Goal: Information Seeking & Learning: Learn about a topic

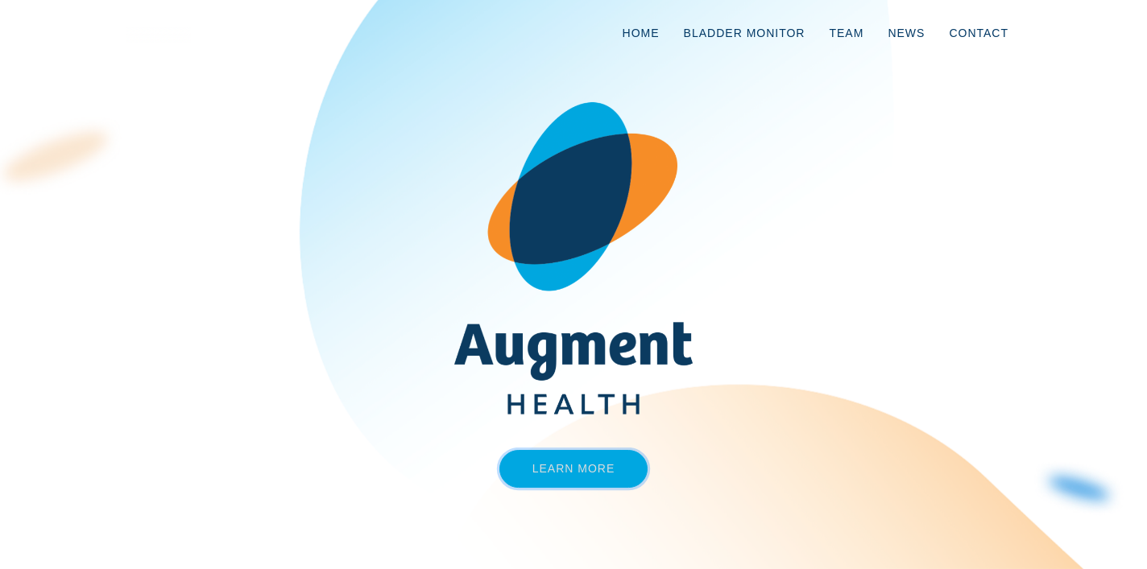
click at [592, 464] on link "Learn More" at bounding box center [573, 469] width 149 height 38
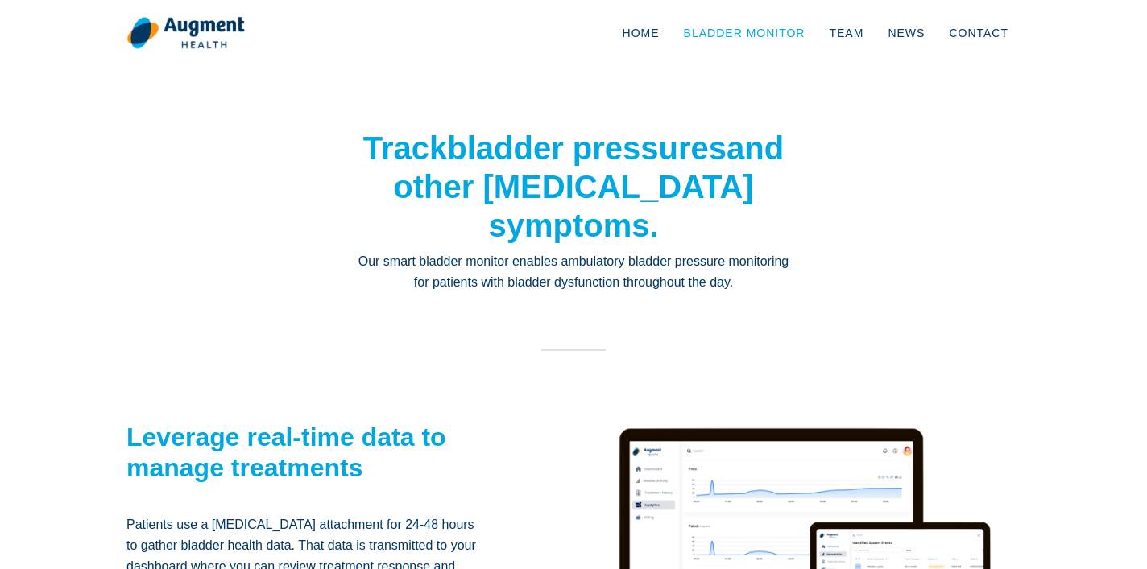
click at [733, 31] on link "Bladder Monitor" at bounding box center [745, 32] width 146 height 53
click at [784, 33] on link "Bladder Monitor" at bounding box center [745, 32] width 146 height 53
click at [651, 32] on link "Home" at bounding box center [640, 32] width 61 height 53
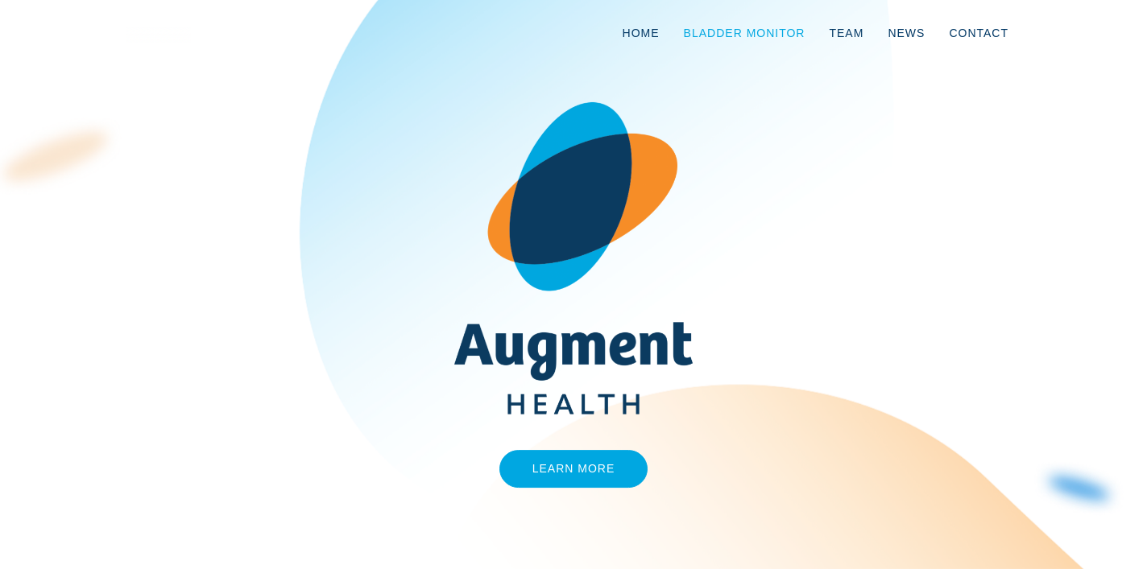
click at [726, 32] on link "Bladder Monitor" at bounding box center [745, 32] width 146 height 53
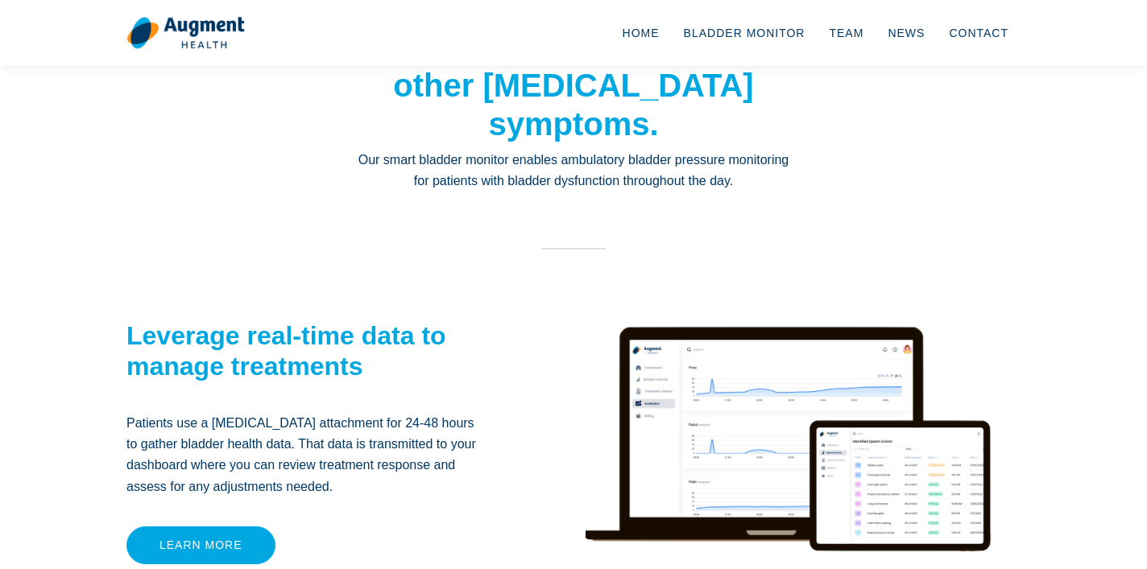
scroll to position [106, 0]
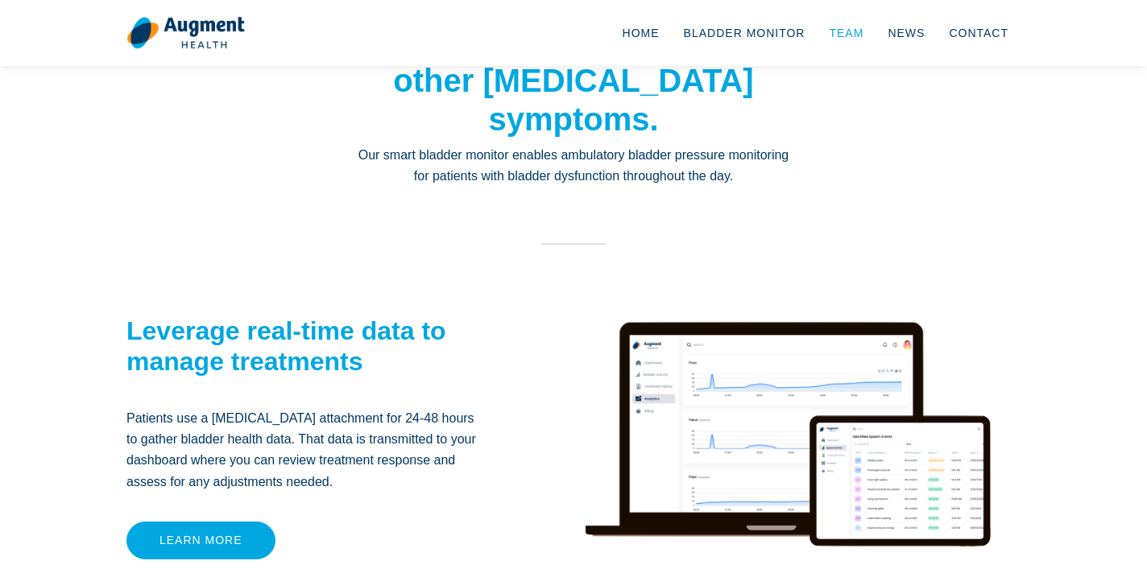
click at [850, 30] on link "Team" at bounding box center [846, 32] width 59 height 53
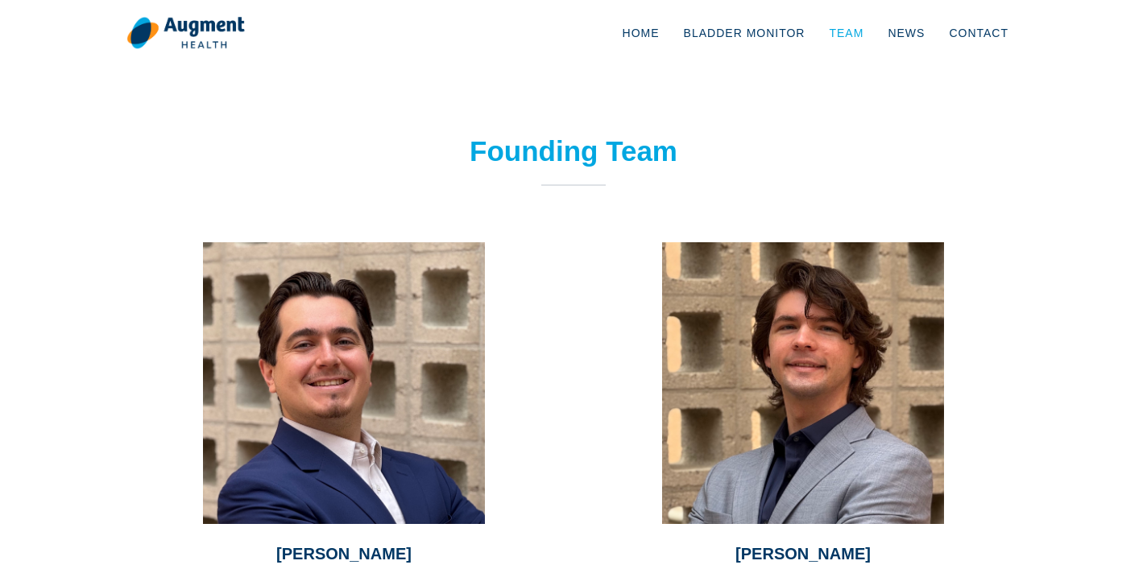
click at [859, 29] on link "Team" at bounding box center [846, 32] width 59 height 53
click at [908, 28] on link "News" at bounding box center [905, 32] width 61 height 53
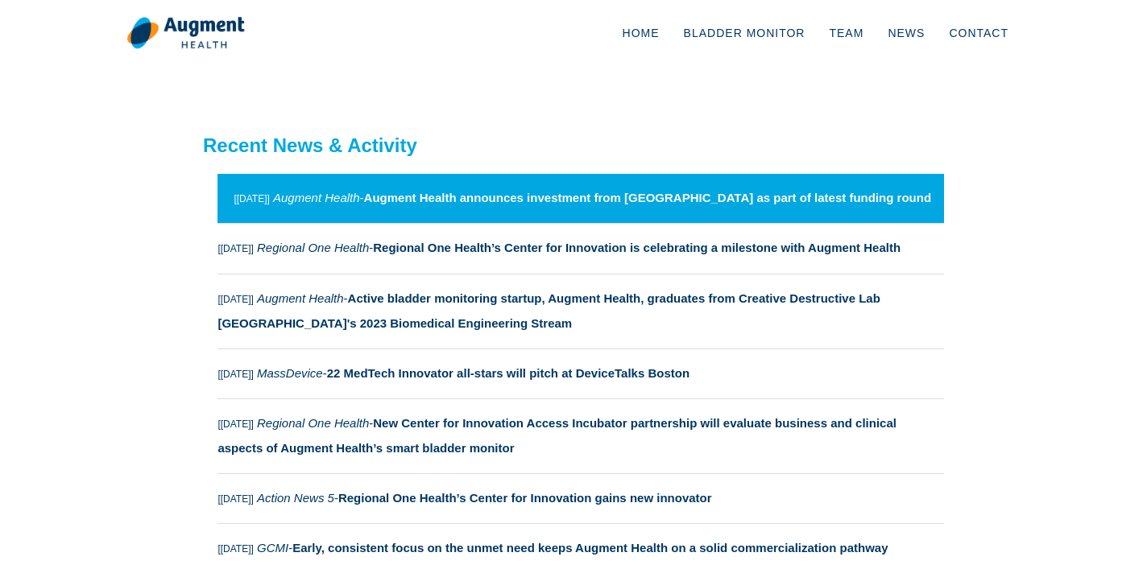
click at [695, 193] on strong "Augment Health announces investment from [GEOGRAPHIC_DATA] as part of latest fu…" at bounding box center [648, 198] width 568 height 14
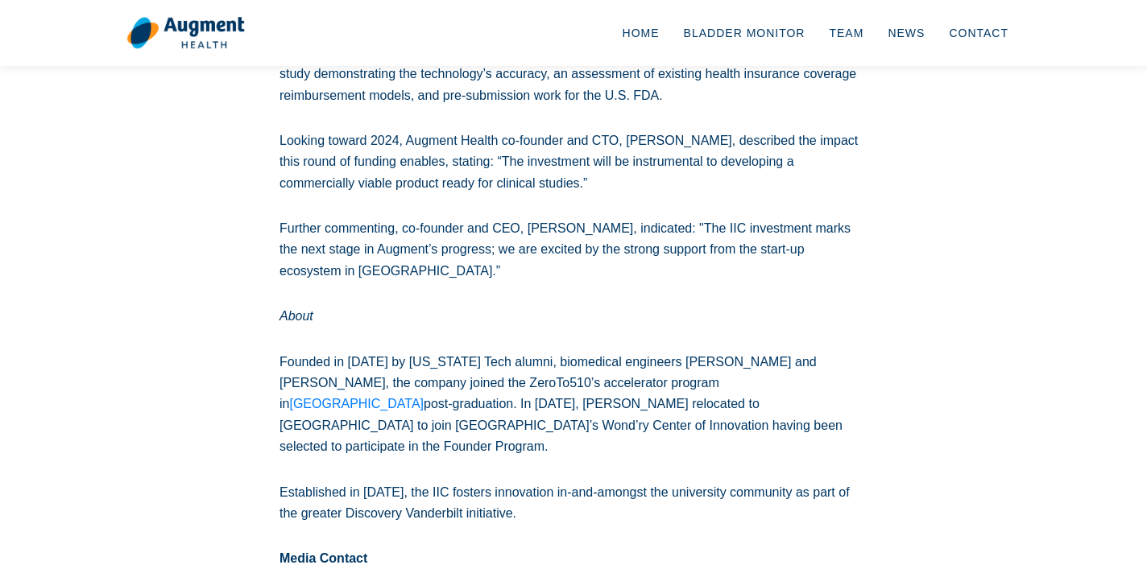
scroll to position [282, 0]
